Goal: Navigation & Orientation: Go to known website

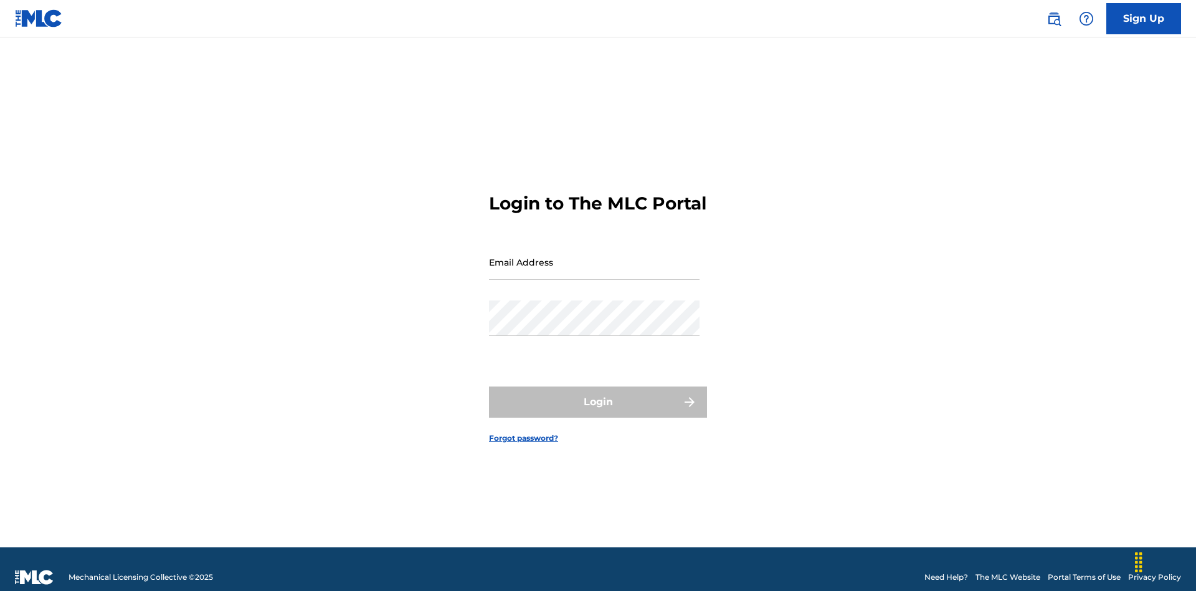
scroll to position [16, 0]
click at [594, 256] on input "Email Address" at bounding box center [594, 262] width 211 height 36
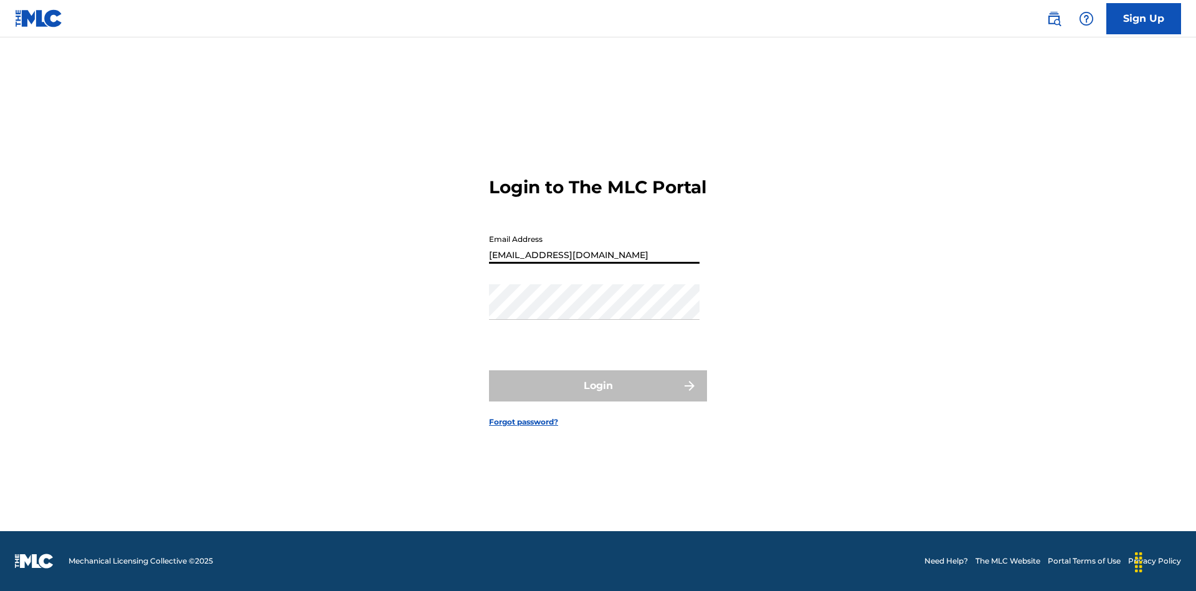
type input "[EMAIL_ADDRESS][DOMAIN_NAME]"
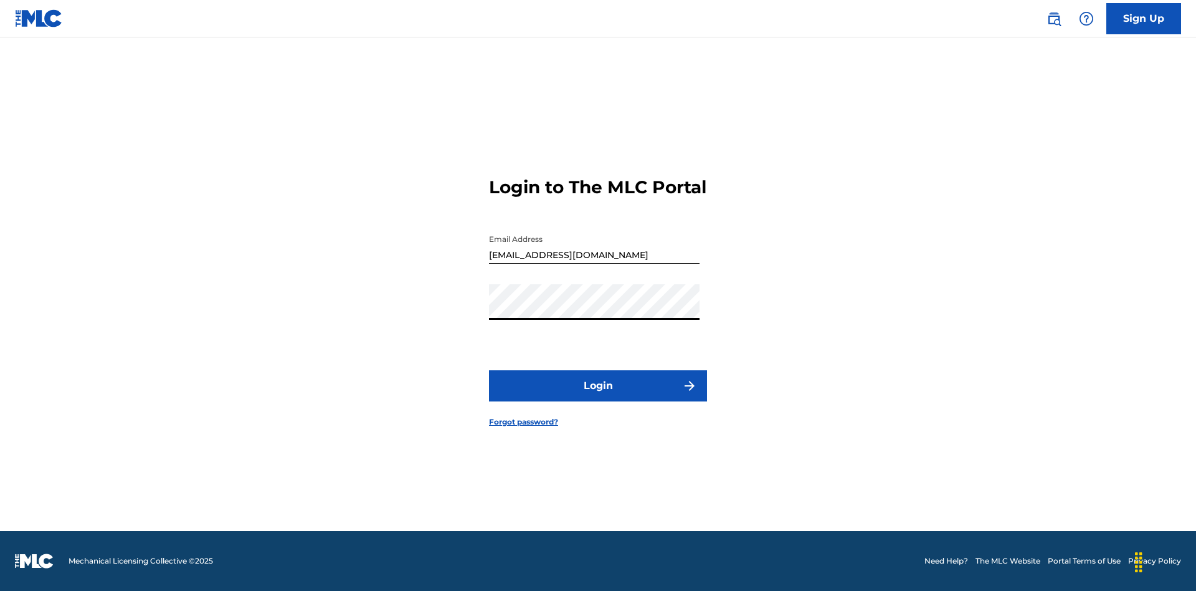
click at [598, 396] on button "Login" at bounding box center [598, 385] width 218 height 31
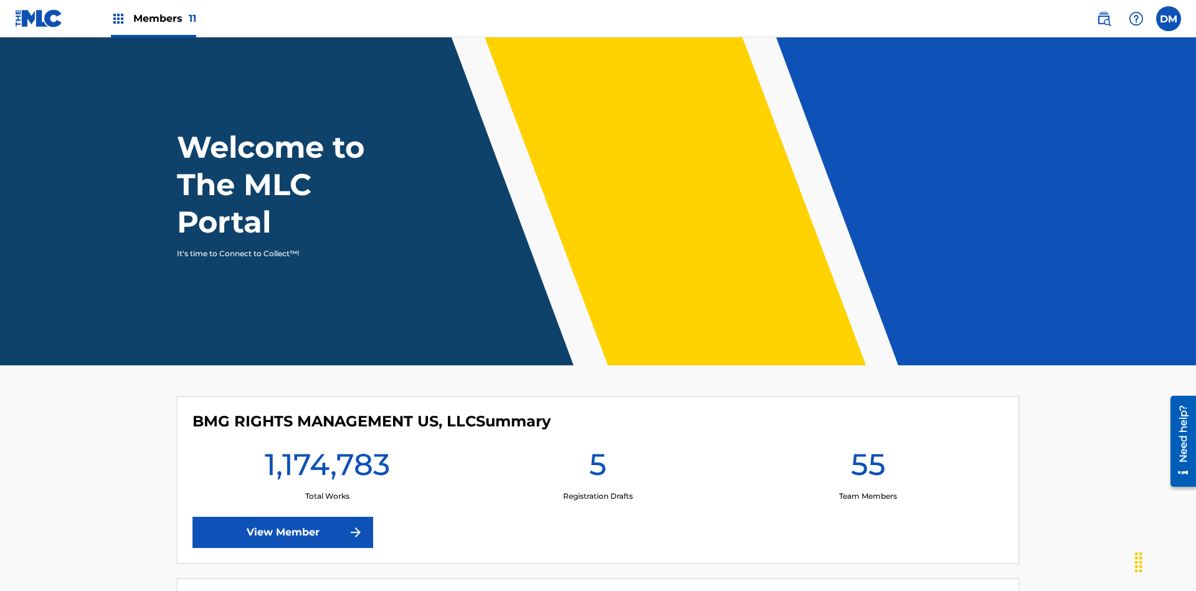
click at [153, 18] on span "Members 11" at bounding box center [164, 18] width 63 height 14
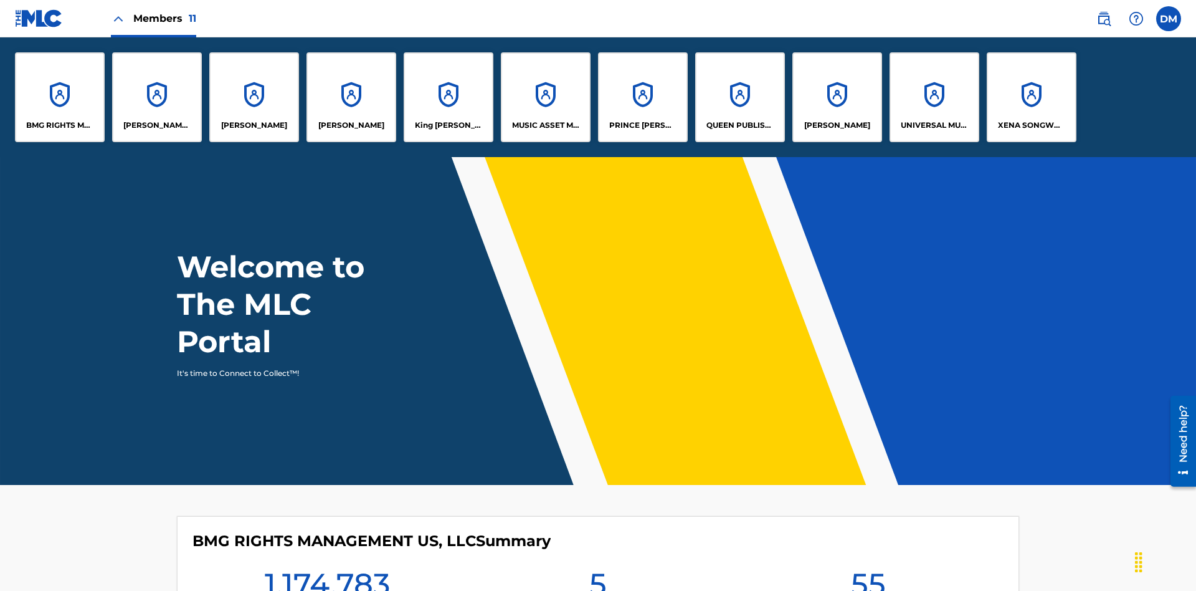
click at [60, 125] on p "BMG RIGHTS MANAGEMENT US, LLC" at bounding box center [60, 125] width 68 height 11
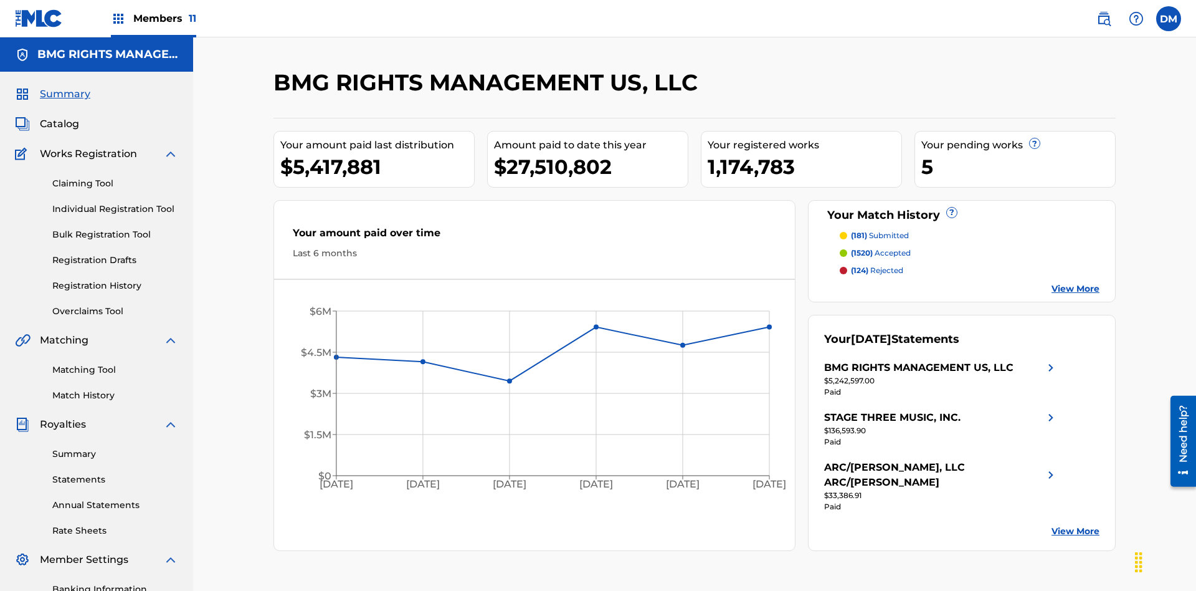
click at [115, 305] on link "Overclaims Tool" at bounding box center [115, 311] width 126 height 13
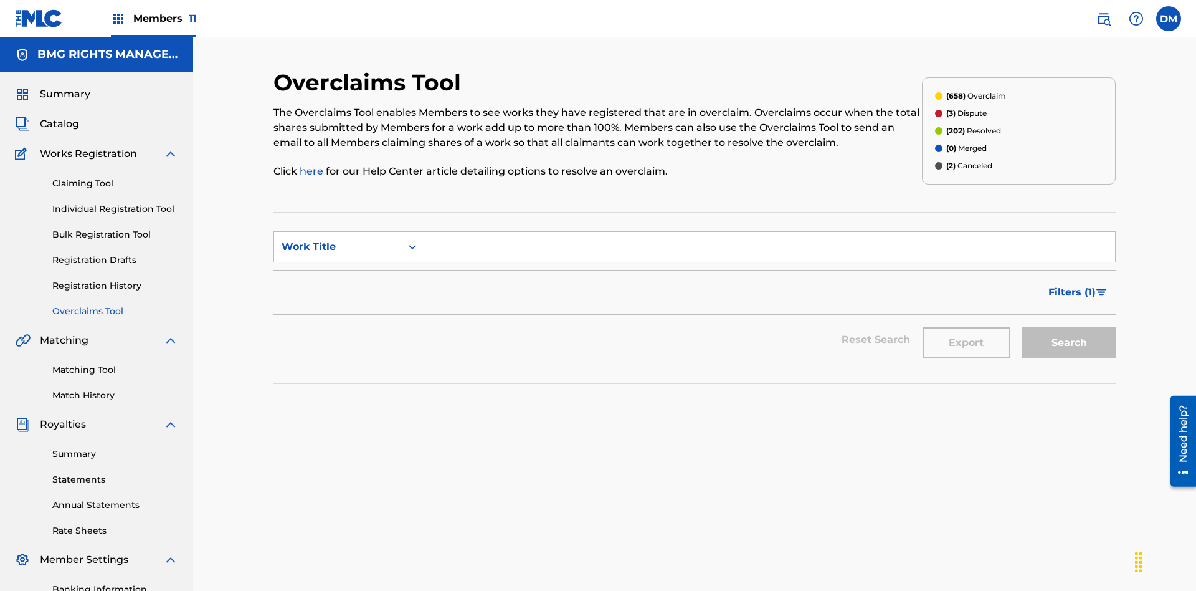
click at [1072, 285] on span "Filters ( 1 )" at bounding box center [1071, 292] width 47 height 15
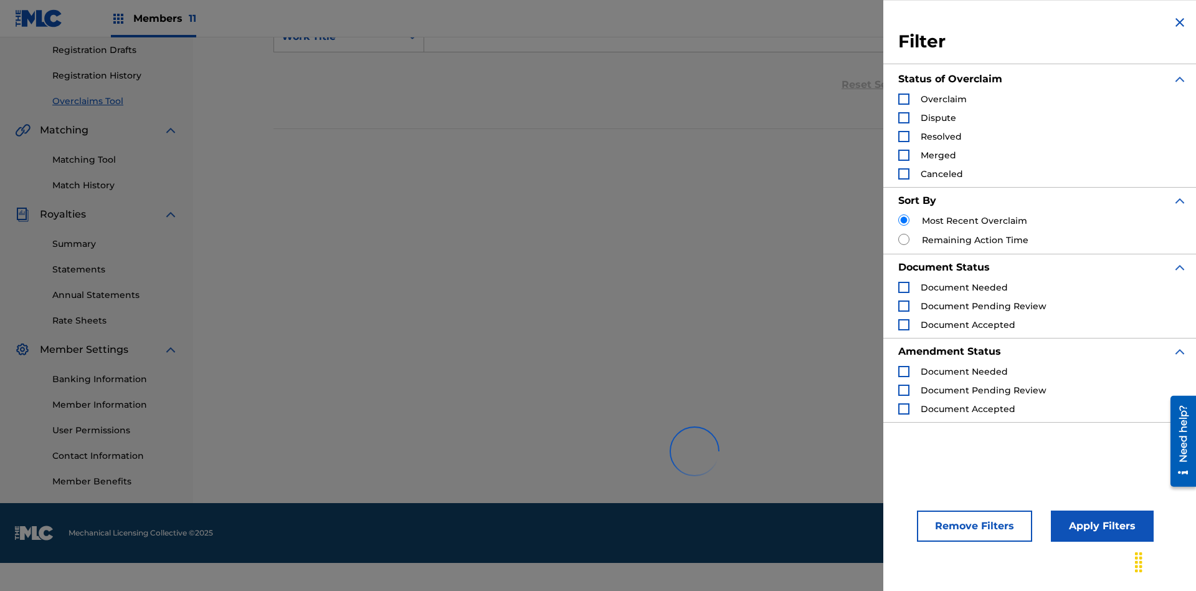
click at [904, 99] on div "Search Form" at bounding box center [903, 98] width 11 height 11
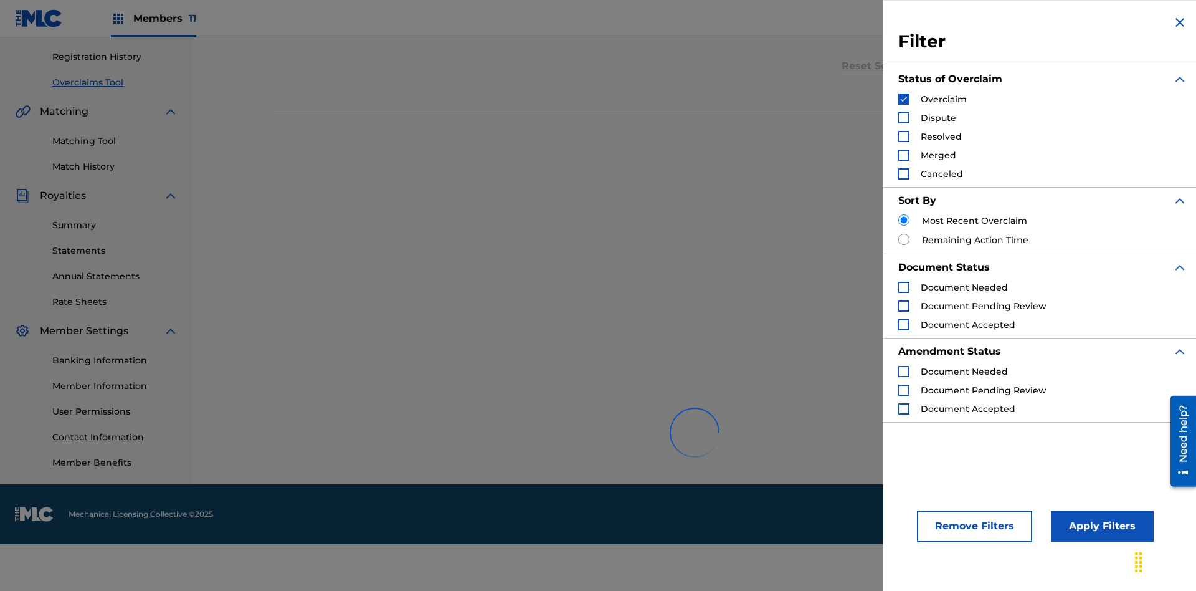
scroll to position [392, 0]
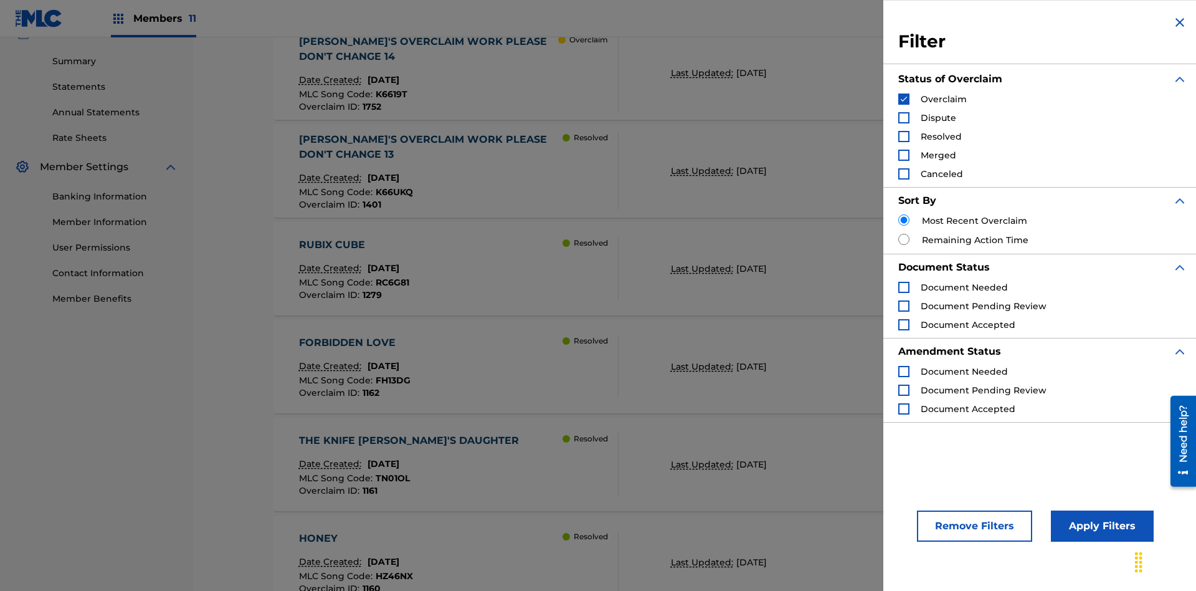
click at [1100, 526] on button "Apply Filters" at bounding box center [1102, 525] width 103 height 31
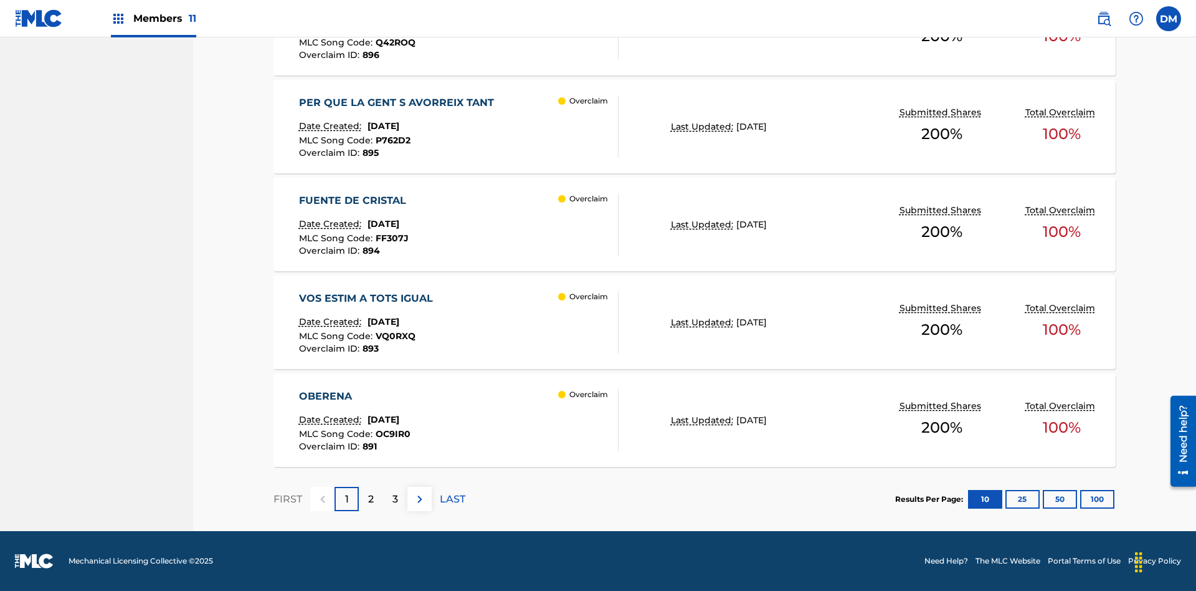
click at [1080, 498] on button "100" at bounding box center [1097, 499] width 34 height 19
